Goal: Information Seeking & Learning: Learn about a topic

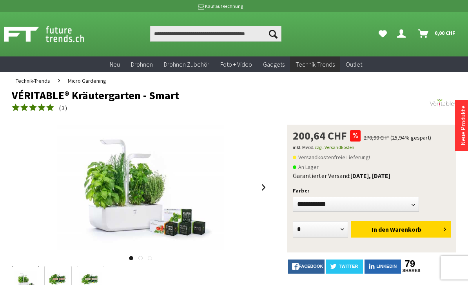
click at [89, 79] on span "Micro Gardening" at bounding box center [87, 80] width 38 height 7
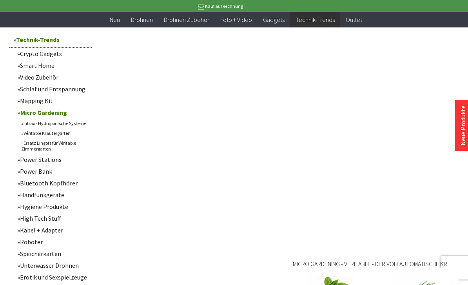
scroll to position [342, 0]
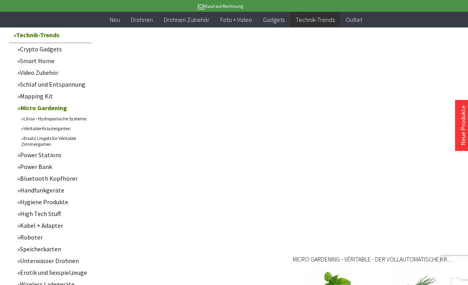
click at [64, 133] on link "Véritable Kräutergarten" at bounding box center [54, 129] width 74 height 10
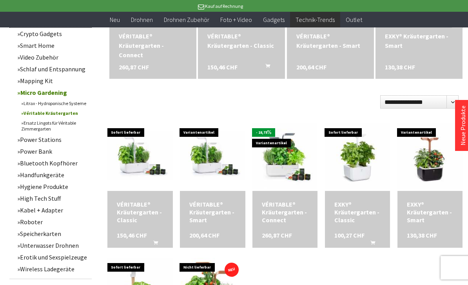
scroll to position [191, 0]
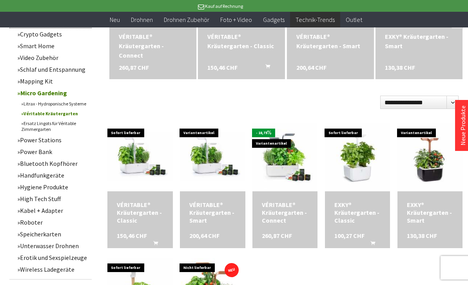
click at [434, 178] on img at bounding box center [430, 156] width 65 height 65
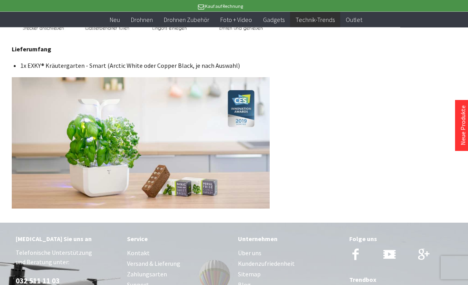
scroll to position [2633, 0]
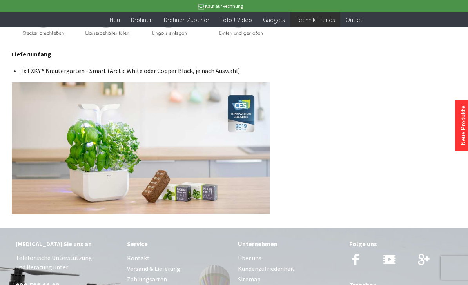
click at [249, 200] on img at bounding box center [141, 147] width 258 height 131
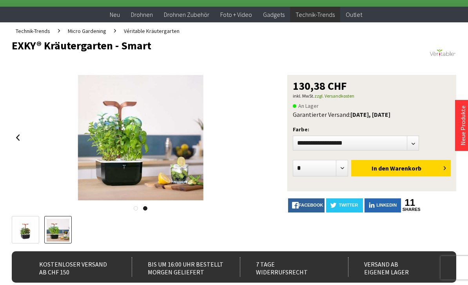
scroll to position [0, 0]
